Goal: Information Seeking & Learning: Learn about a topic

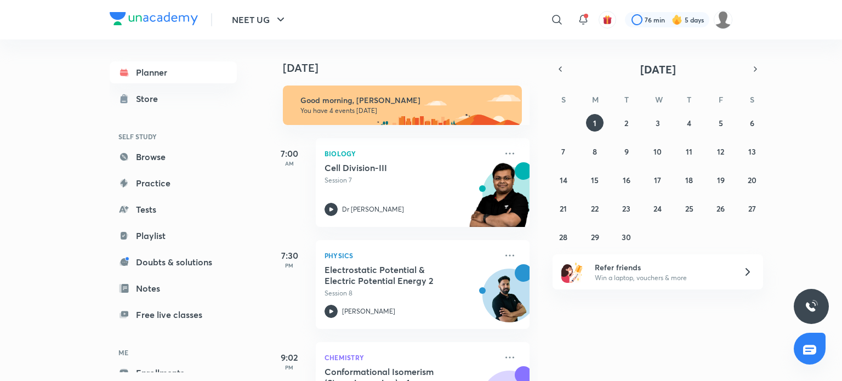
click at [556, 21] on icon at bounding box center [556, 19] width 13 height 13
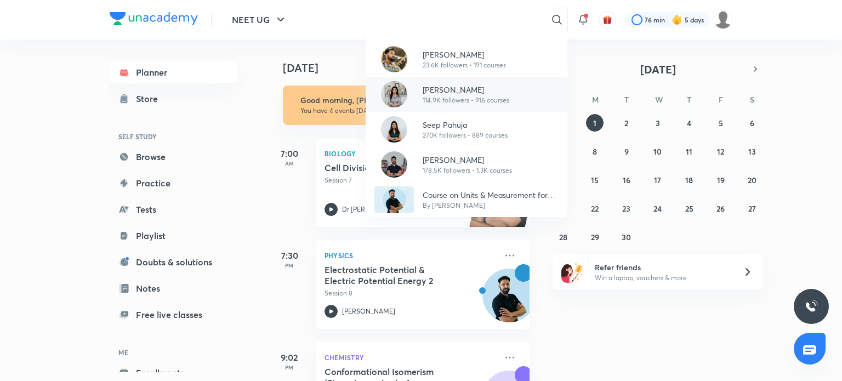
click at [469, 89] on p "[PERSON_NAME]" at bounding box center [465, 90] width 87 height 12
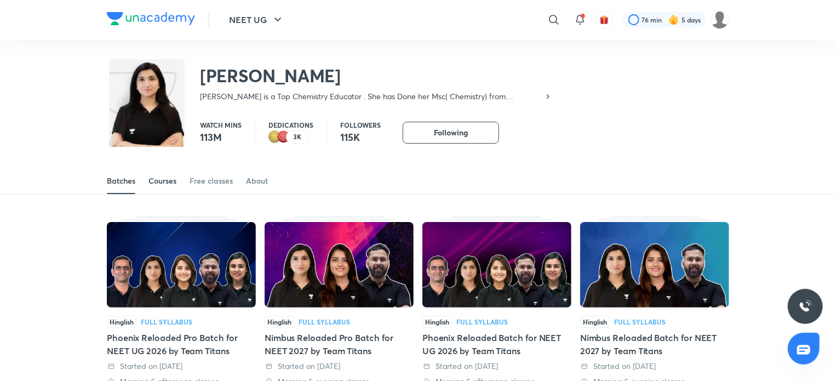
click at [154, 179] on div "Courses" at bounding box center [162, 180] width 28 height 11
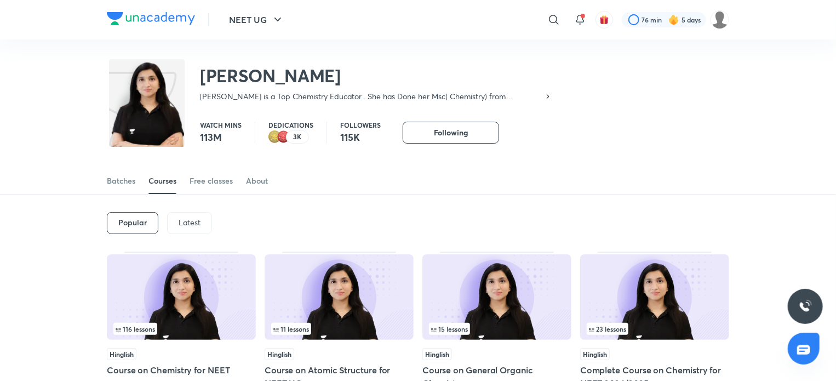
click at [186, 216] on div "Latest" at bounding box center [189, 223] width 45 height 22
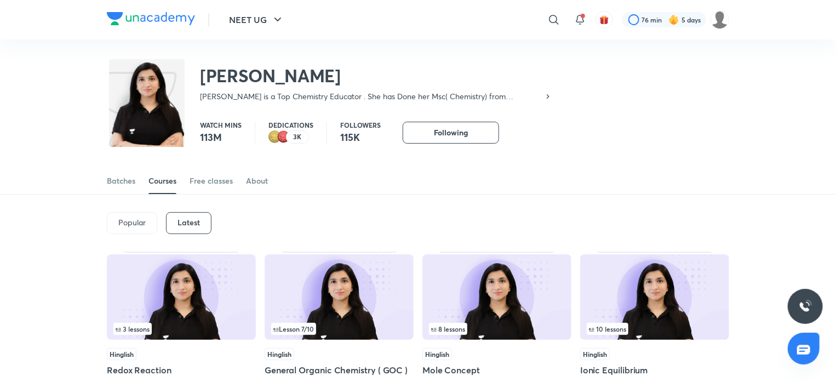
click at [320, 278] on img at bounding box center [339, 296] width 149 height 85
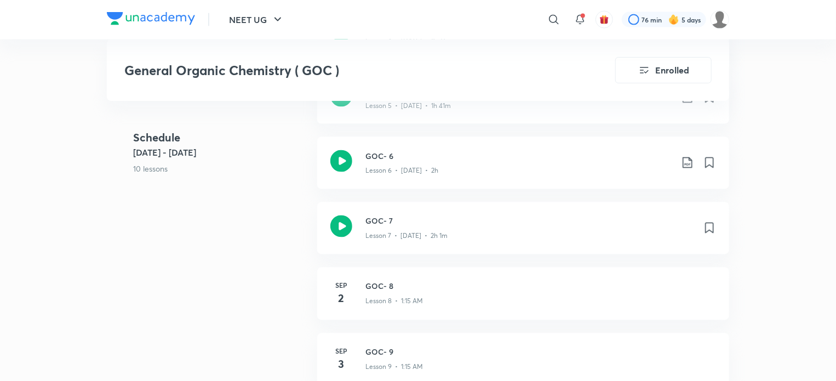
scroll to position [942, 0]
click at [345, 165] on icon at bounding box center [341, 161] width 22 height 22
